Goal: Information Seeking & Learning: Check status

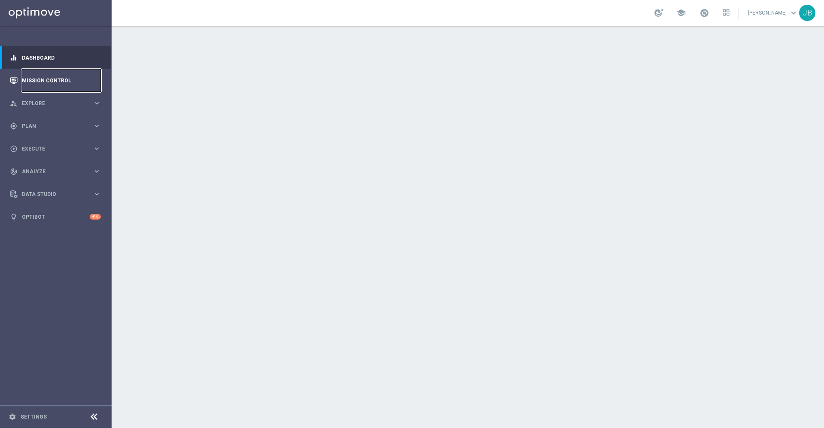
click at [75, 83] on link "Mission Control" at bounding box center [61, 80] width 79 height 23
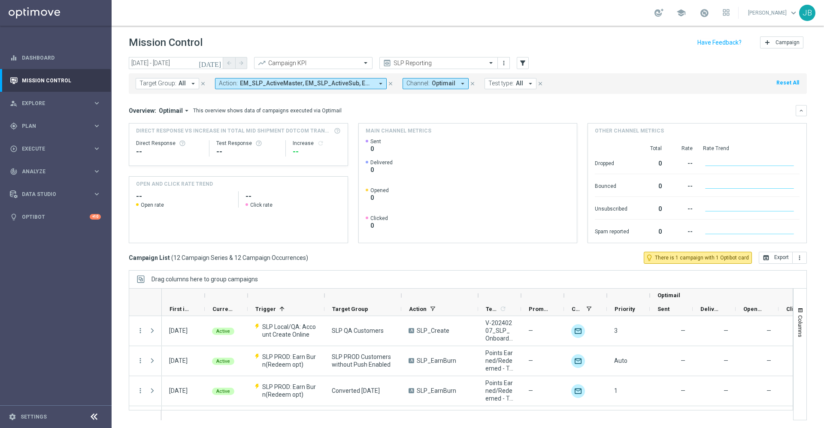
click at [215, 61] on icon "[DATE]" at bounding box center [210, 63] width 23 height 8
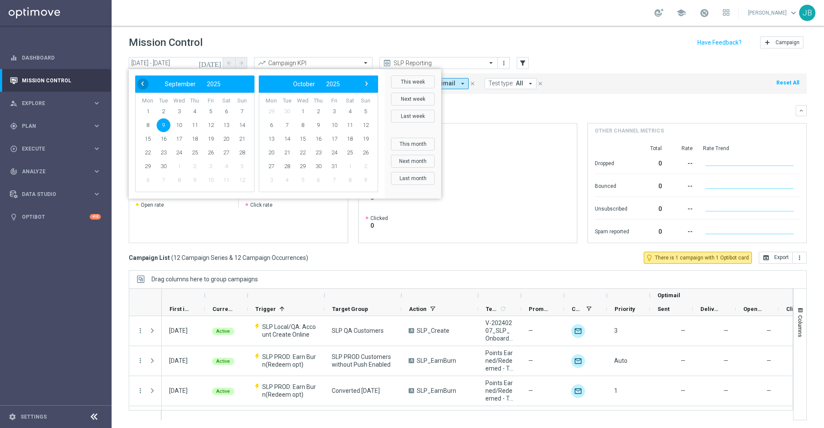
click at [147, 84] on span "‹" at bounding box center [142, 83] width 11 height 11
click at [241, 152] on span "24" at bounding box center [242, 153] width 14 height 14
click at [227, 165] on span "30" at bounding box center [226, 167] width 14 height 14
type input "[DATE] - [DATE]"
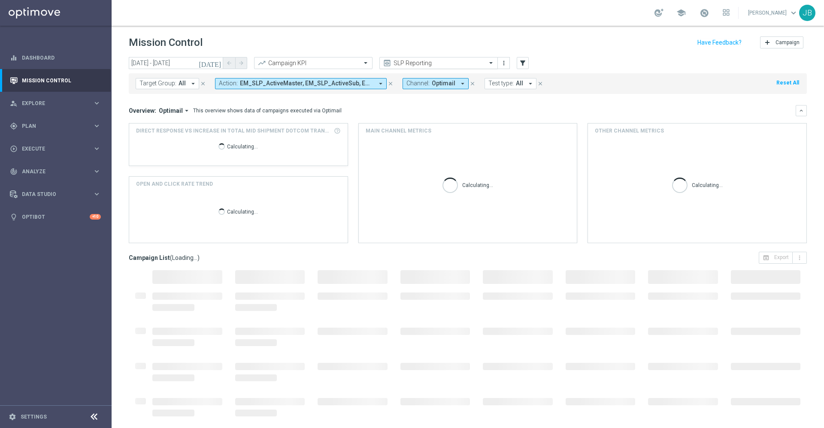
click at [398, 57] on div "SLP Reporting" at bounding box center [438, 63] width 118 height 12
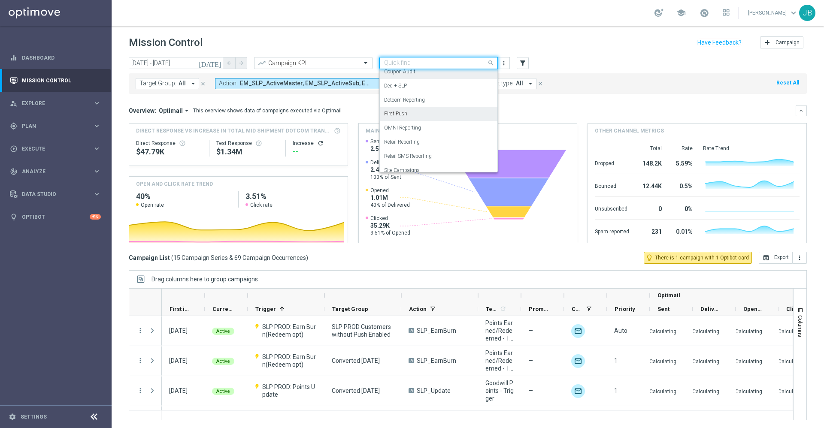
scroll to position [72, 0]
click at [420, 118] on div "OMNI Reporting" at bounding box center [438, 116] width 109 height 14
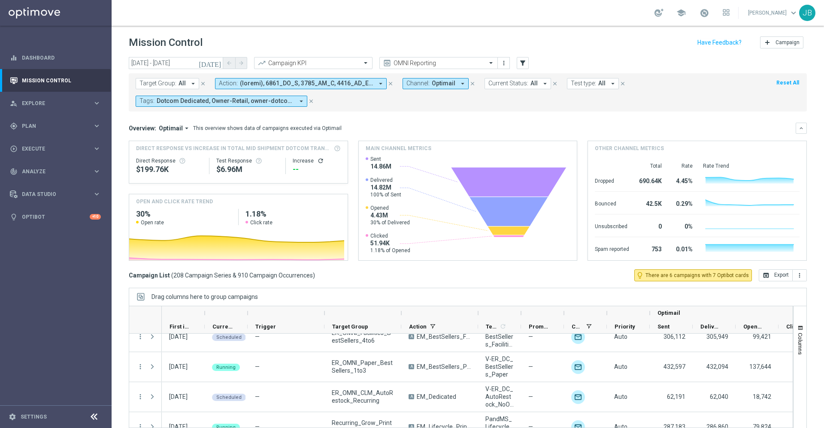
scroll to position [2374, 0]
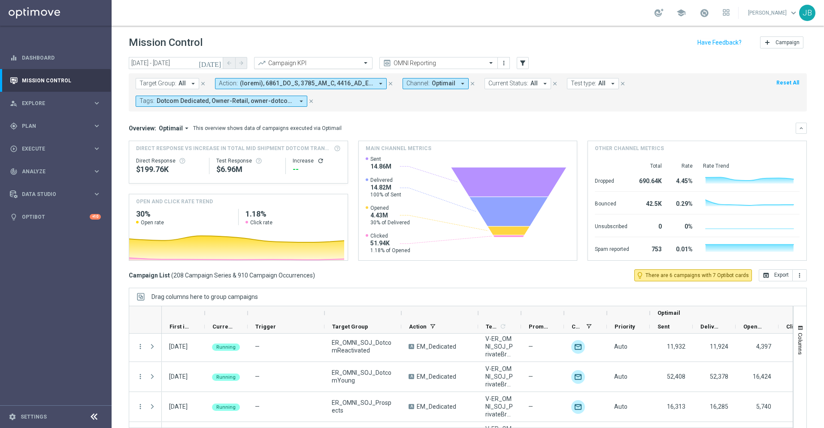
click at [339, 61] on input "text" at bounding box center [305, 63] width 92 height 7
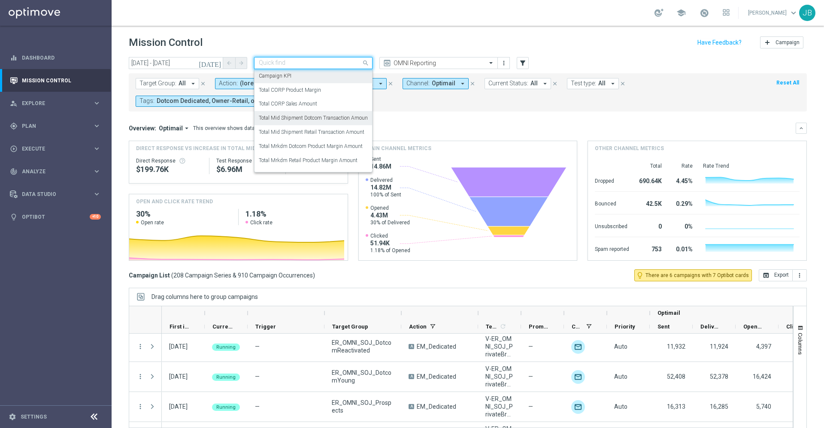
click at [314, 123] on div "Total Mid Shipment Dotcom Transaction Amount" at bounding box center [313, 118] width 109 height 14
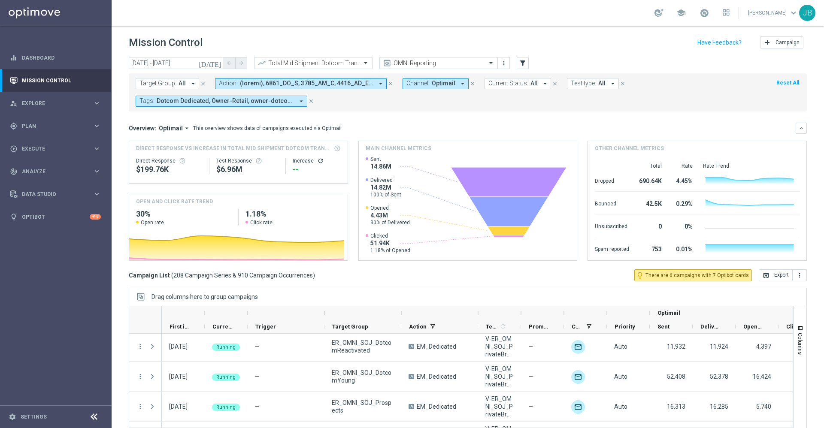
click at [317, 160] on icon "refresh" at bounding box center [320, 160] width 7 height 7
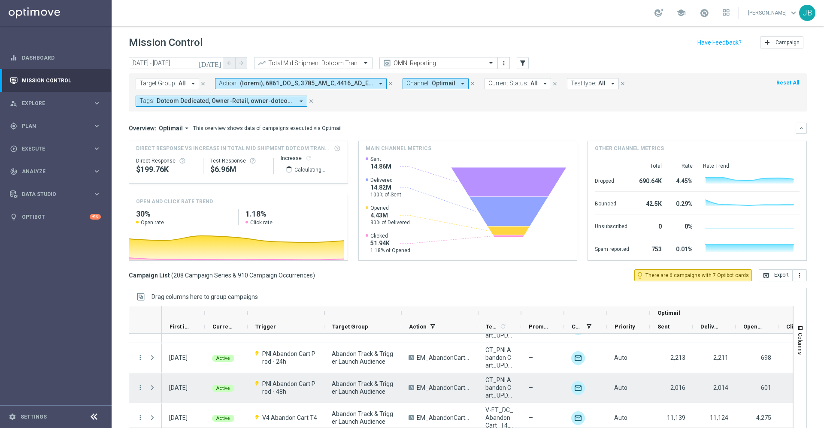
scroll to position [0, 0]
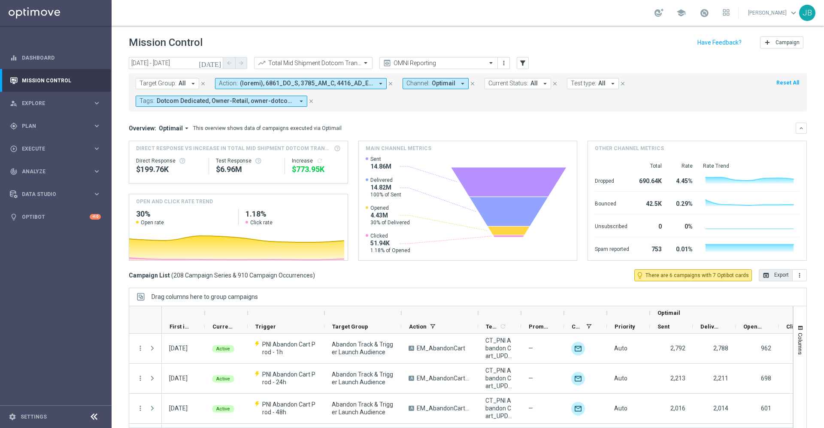
click at [761, 278] on button "open_in_browser Export" at bounding box center [775, 275] width 34 height 12
click at [282, 62] on input "text" at bounding box center [305, 63] width 92 height 7
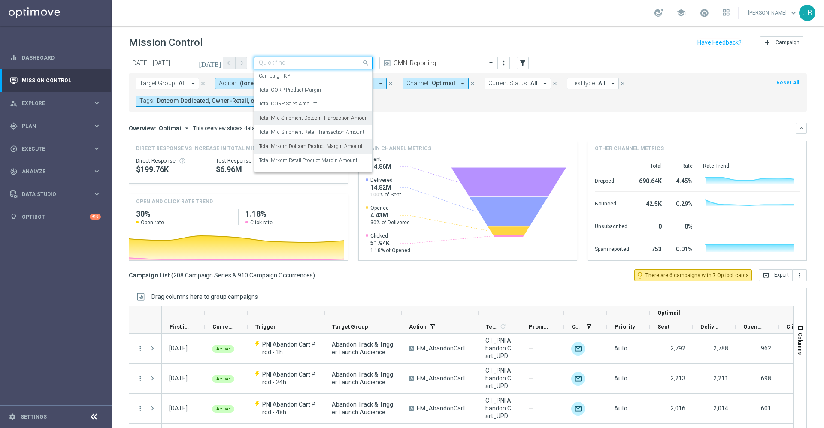
click at [305, 148] on label "Total Mrkdm Dotcom Product Margin Amount" at bounding box center [311, 146] width 104 height 7
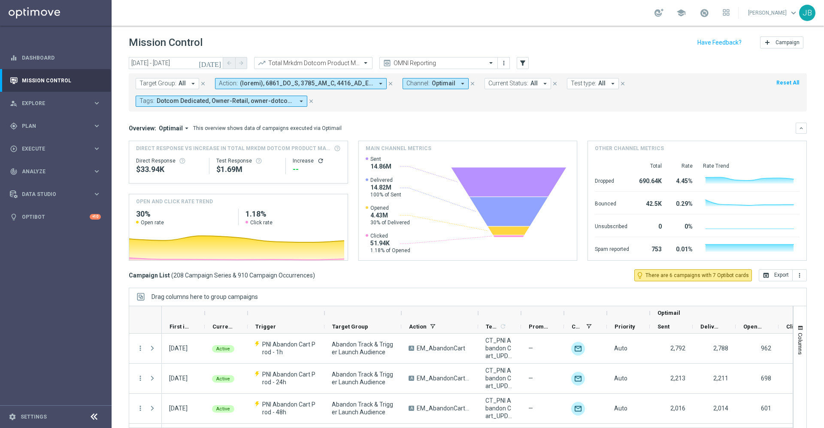
click at [317, 162] on icon "refresh" at bounding box center [320, 160] width 7 height 7
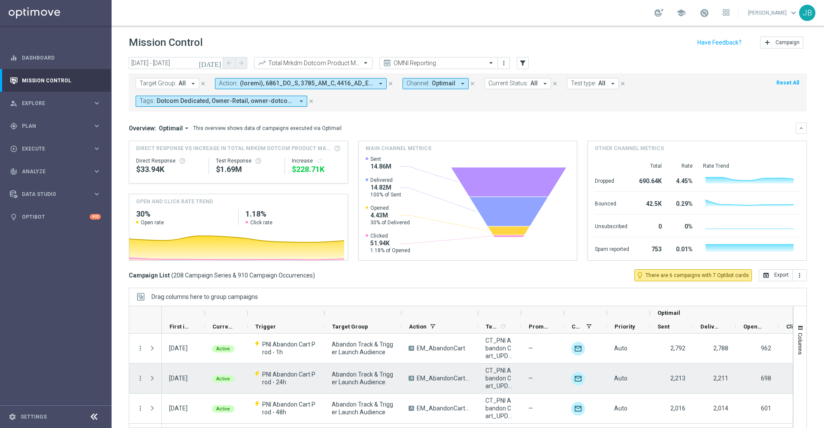
scroll to position [0, 93]
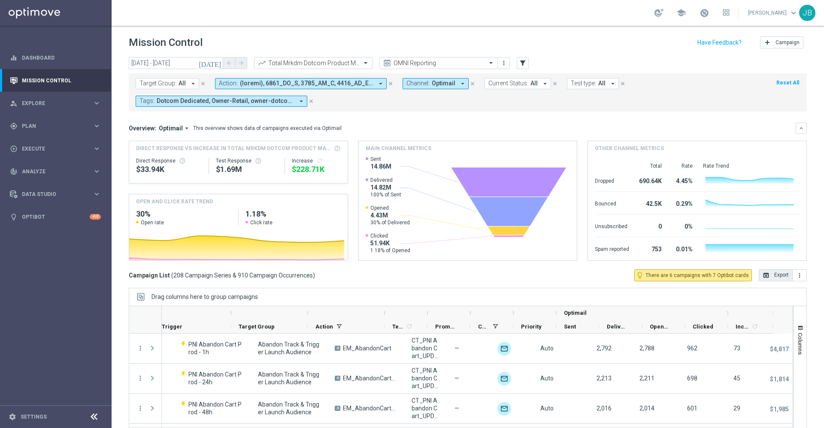
click at [768, 274] on button "open_in_browser Export" at bounding box center [775, 275] width 34 height 12
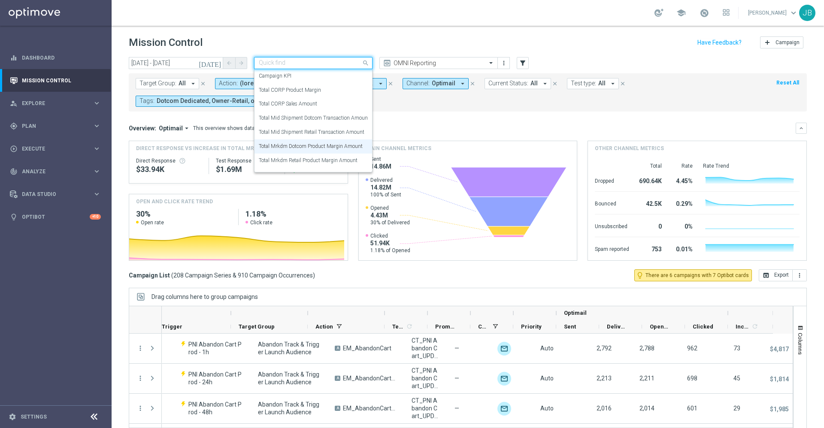
click at [344, 63] on input "text" at bounding box center [305, 63] width 92 height 7
click at [324, 132] on label "Total Mid Shipment Retail Transaction Amount" at bounding box center [312, 132] width 106 height 7
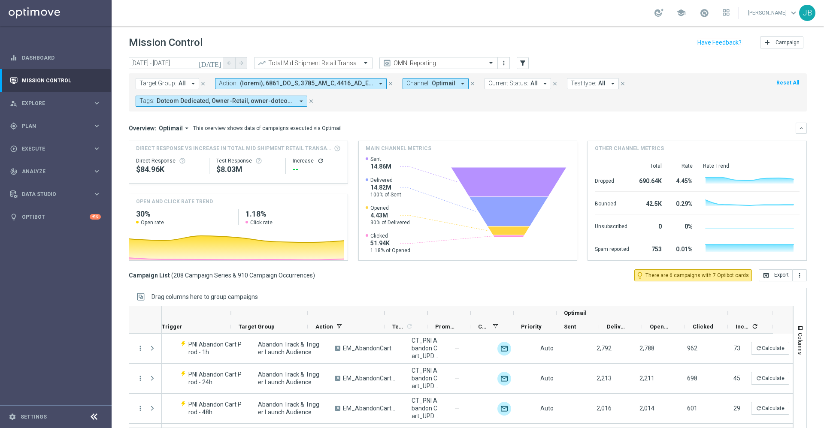
click at [317, 159] on icon "refresh" at bounding box center [320, 160] width 7 height 7
drag, startPoint x: 773, startPoint y: 276, endPoint x: 658, endPoint y: 120, distance: 194.2
click at [658, 120] on div "[DATE] [DATE] - [DATE] arrow_back arrow_forward Total Mid Shipment Retail Trans…" at bounding box center [468, 238] width 712 height 363
click at [763, 274] on button "open_in_browser Export" at bounding box center [775, 275] width 34 height 12
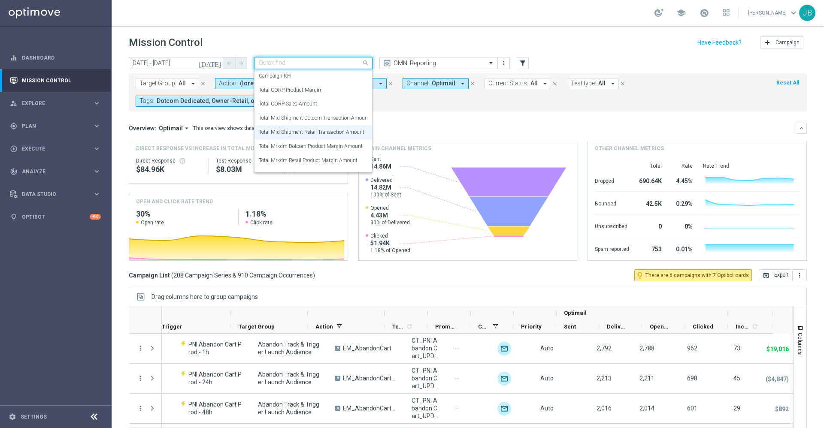
click at [315, 63] on input "text" at bounding box center [305, 63] width 92 height 7
click at [332, 159] on label "Total Mrkdm Retail Product Margin Amount" at bounding box center [308, 160] width 99 height 7
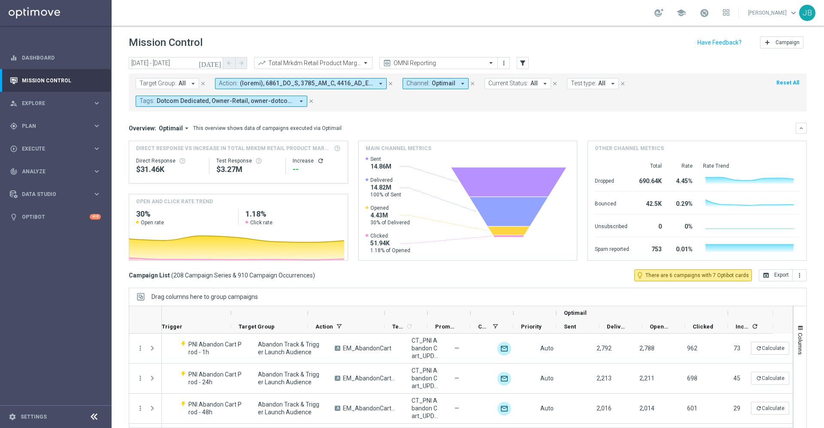
click at [317, 161] on icon "refresh" at bounding box center [320, 160] width 7 height 7
click at [773, 273] on button "open_in_browser Export" at bounding box center [775, 275] width 34 height 12
click at [344, 67] on div "Total Mrkdm Retail Product Margin Amount" at bounding box center [313, 63] width 118 height 12
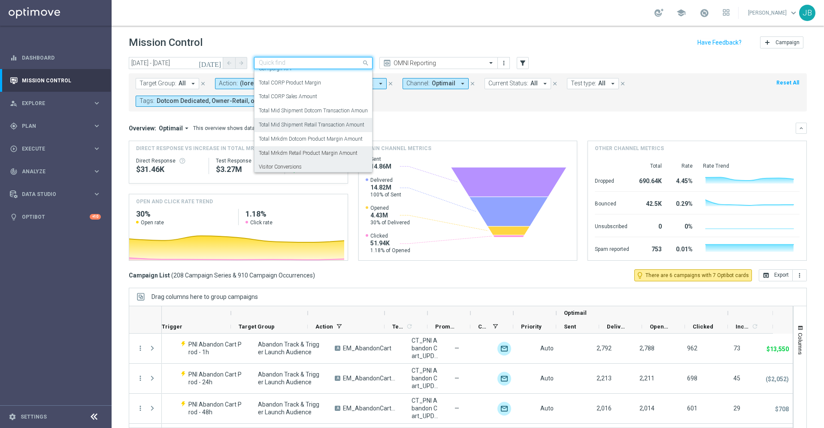
scroll to position [0, 0]
click at [320, 106] on div "Total CORP Sales Amount" at bounding box center [313, 104] width 109 height 14
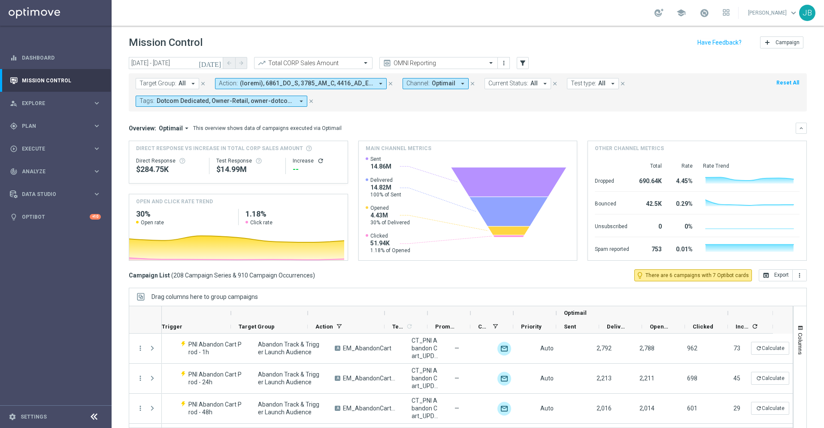
click at [319, 163] on icon "refresh" at bounding box center [320, 160] width 7 height 7
click at [766, 277] on button "open_in_browser Export" at bounding box center [775, 275] width 34 height 12
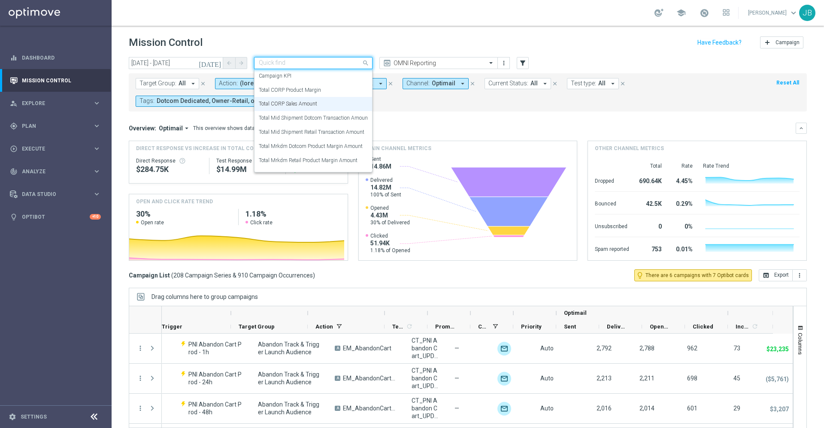
click at [357, 60] on div at bounding box center [313, 63] width 118 height 7
click at [314, 80] on label "Total CORP Product Margin" at bounding box center [290, 77] width 62 height 7
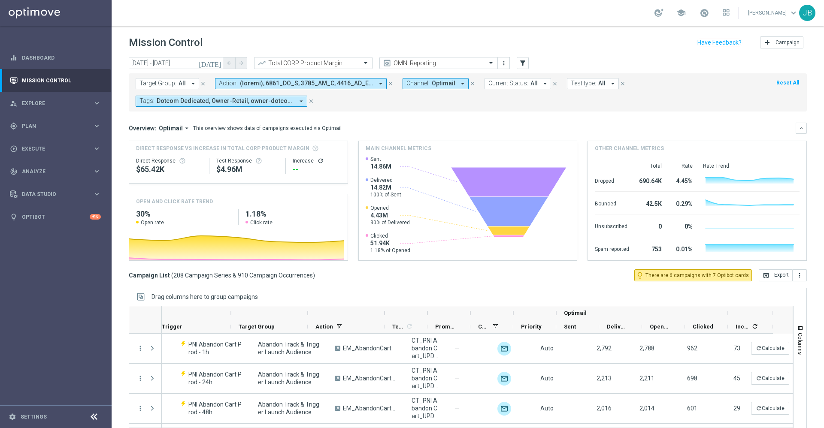
click at [317, 163] on icon "refresh" at bounding box center [320, 160] width 7 height 7
click at [762, 273] on icon "open_in_browser" at bounding box center [765, 275] width 7 height 7
click at [42, 133] on div "gps_fixed Plan keyboard_arrow_right" at bounding box center [55, 126] width 111 height 23
click at [42, 260] on span "Data Studio" at bounding box center [57, 258] width 71 height 5
click at [48, 175] on div "track_changes Analyze keyboard_arrow_right" at bounding box center [55, 171] width 111 height 23
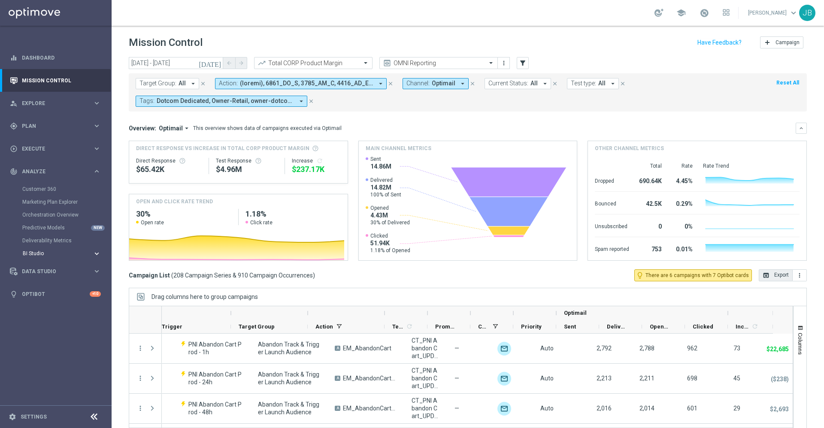
click at [43, 254] on span "BI Studio" at bounding box center [53, 253] width 61 height 5
